Goal: Information Seeking & Learning: Learn about a topic

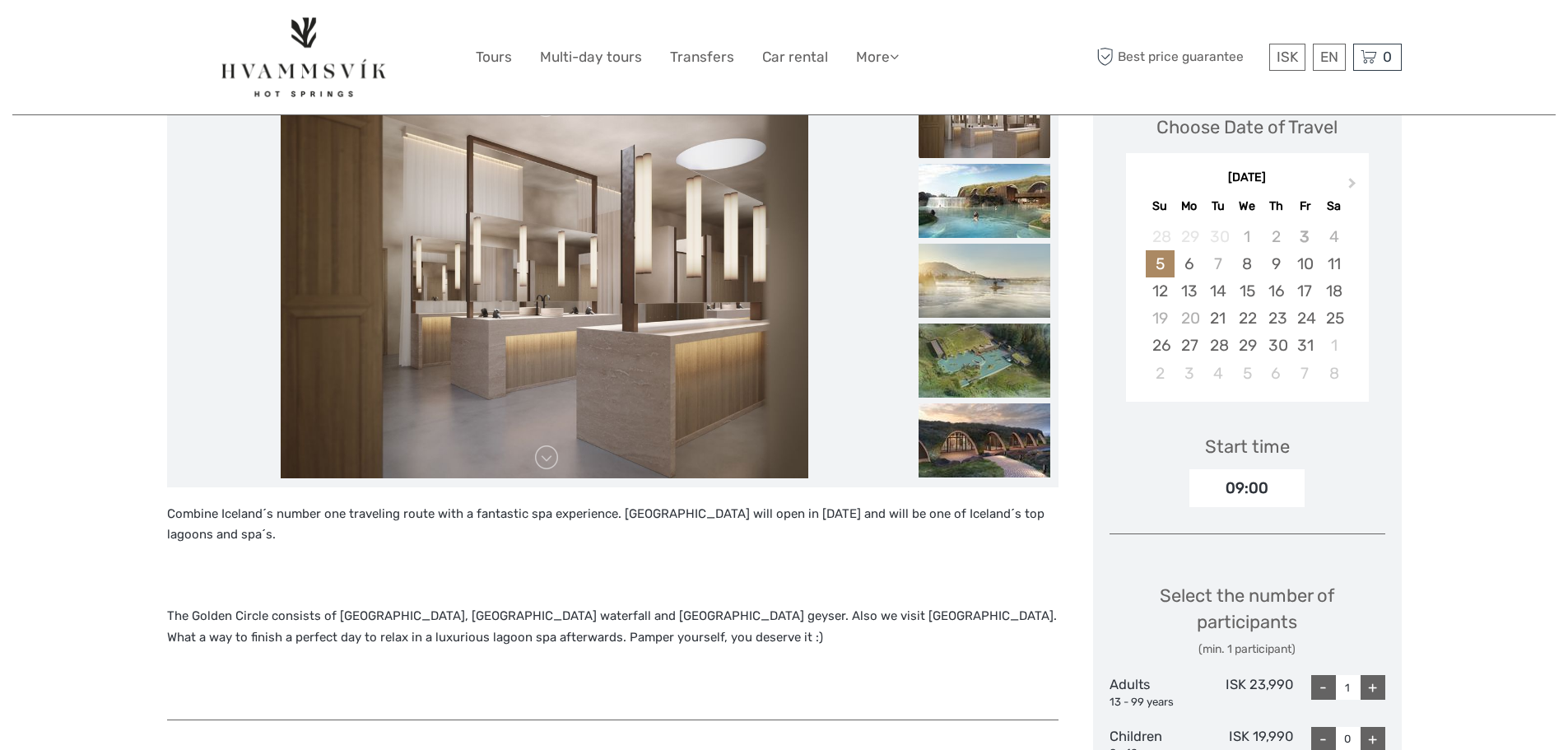
scroll to position [329, 0]
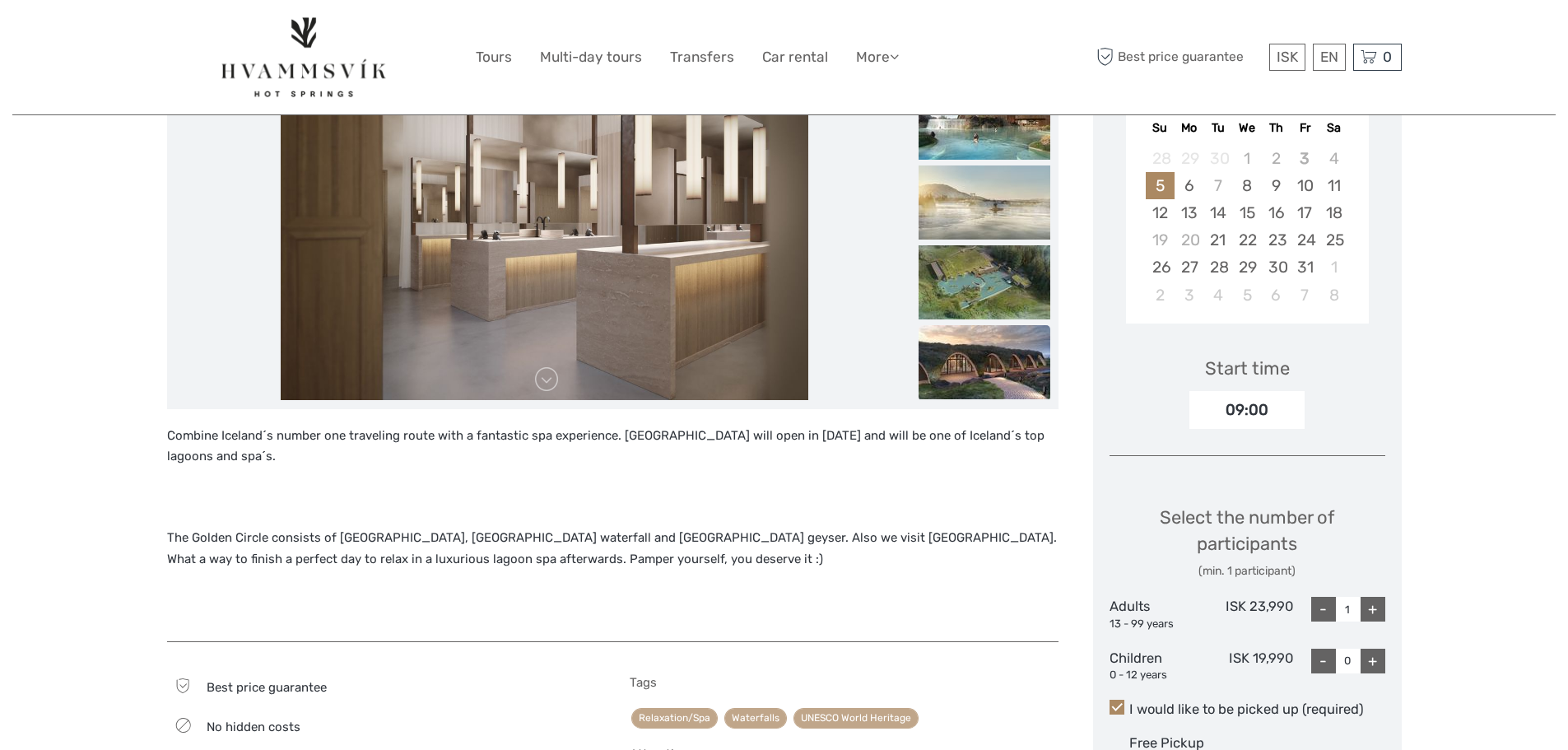
click at [998, 346] on img at bounding box center [984, 362] width 131 height 74
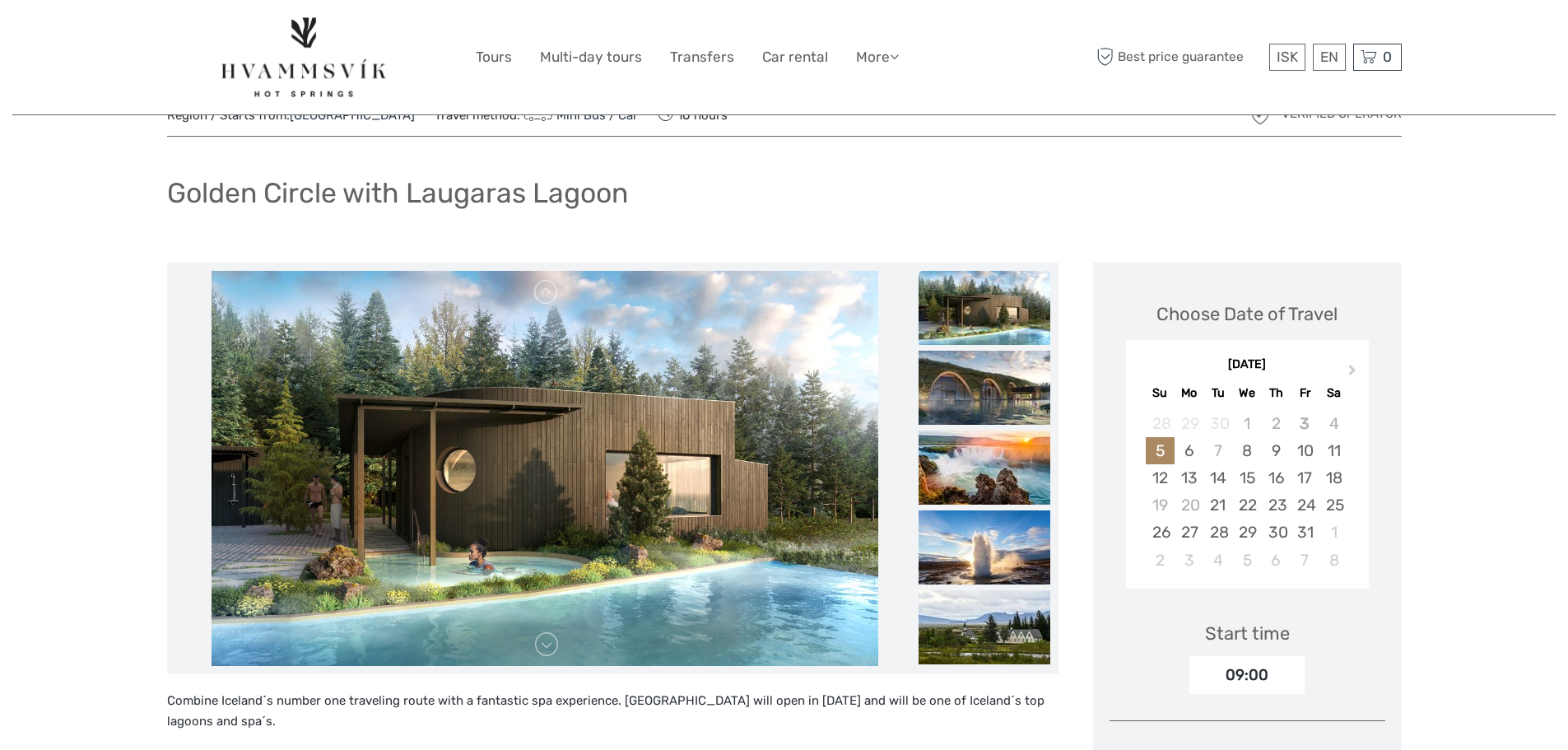
scroll to position [0, 0]
